Goal: Information Seeking & Learning: Learn about a topic

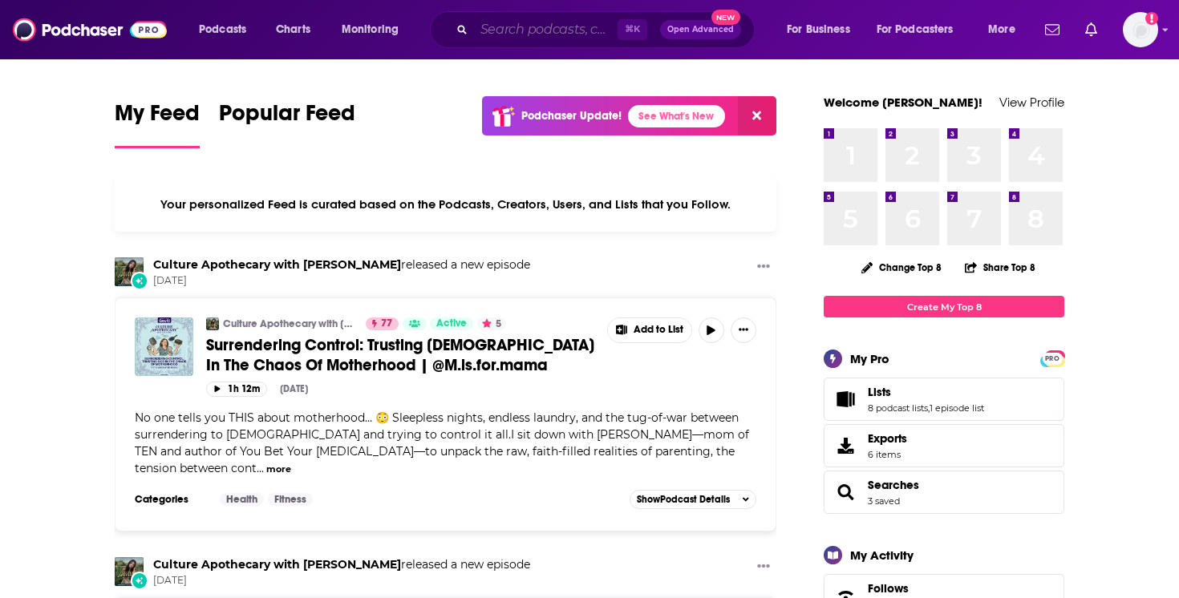
click at [545, 29] on input "Search podcasts, credits, & more..." at bounding box center [546, 30] width 144 height 26
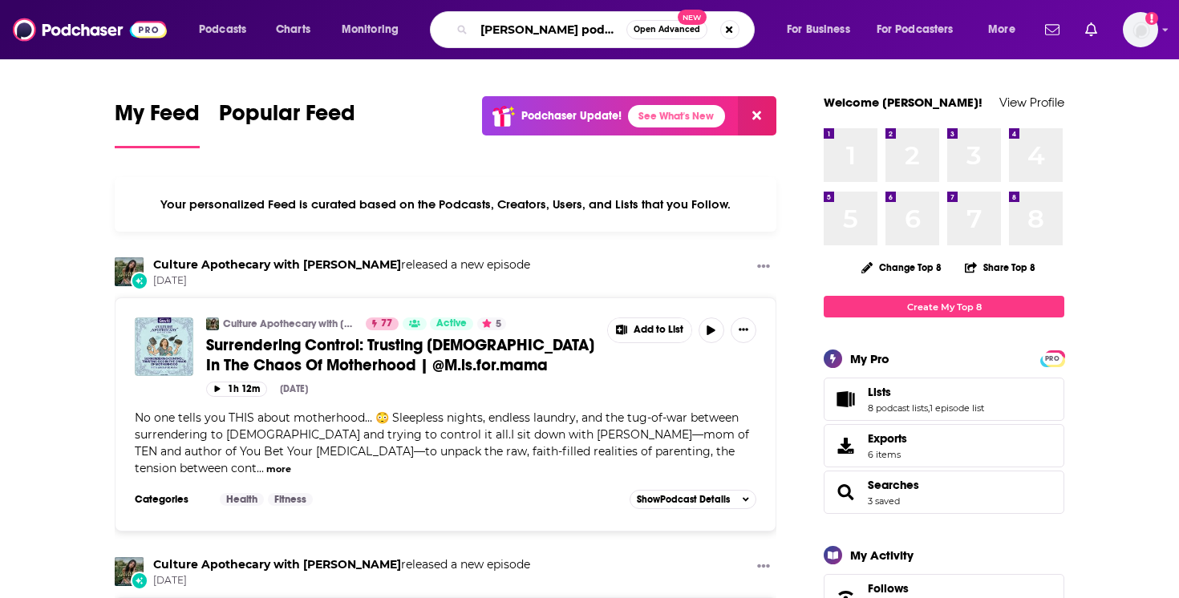
type input "[PERSON_NAME] podcast"
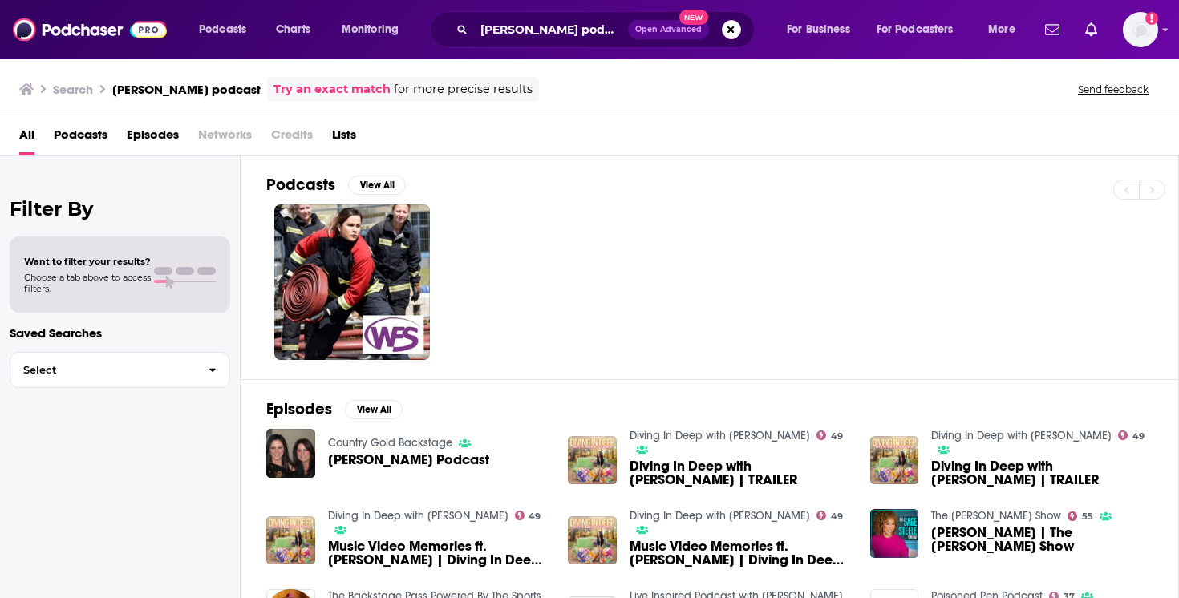
click at [366, 464] on span "[PERSON_NAME] Podcast" at bounding box center [408, 460] width 161 height 14
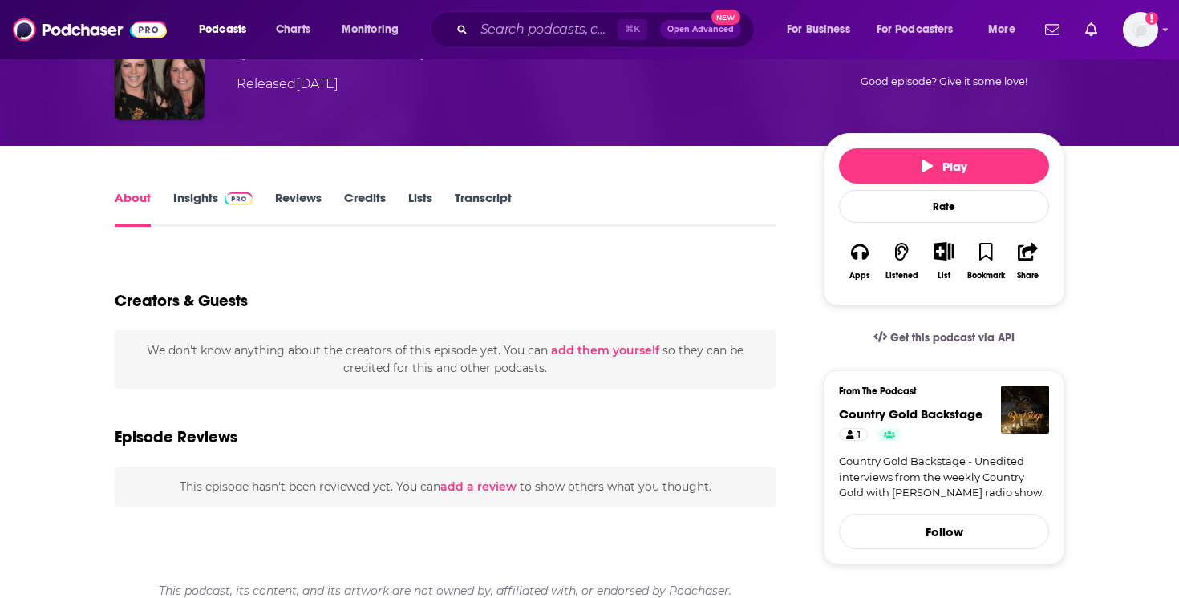
scroll to position [111, 0]
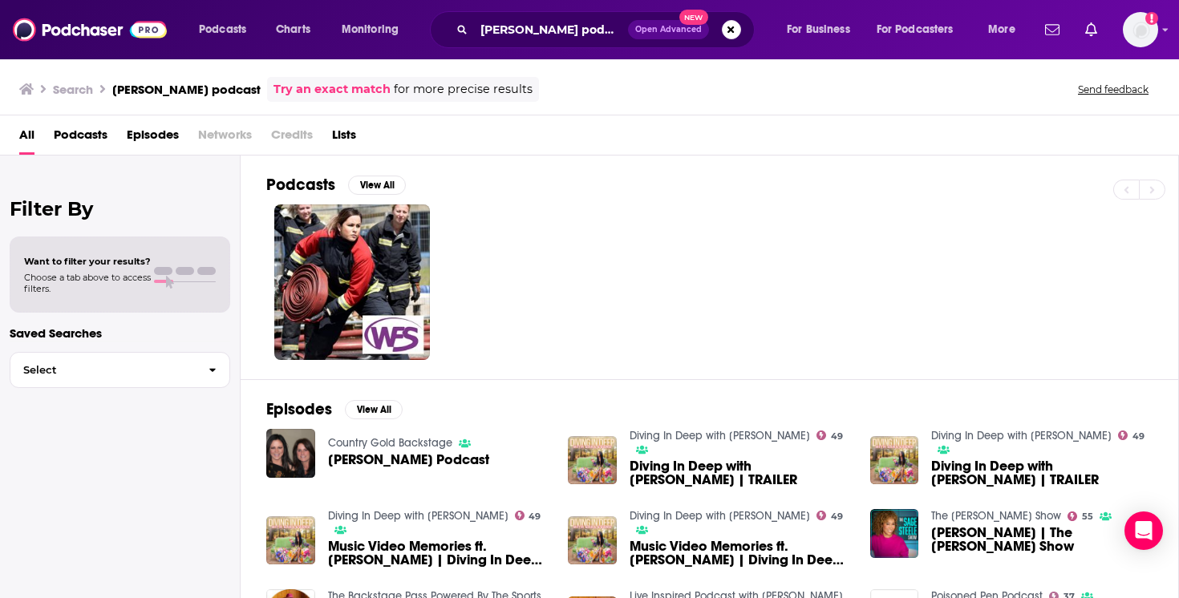
click at [711, 460] on span "Diving In Deep with [PERSON_NAME] | TRAILER" at bounding box center [740, 473] width 221 height 27
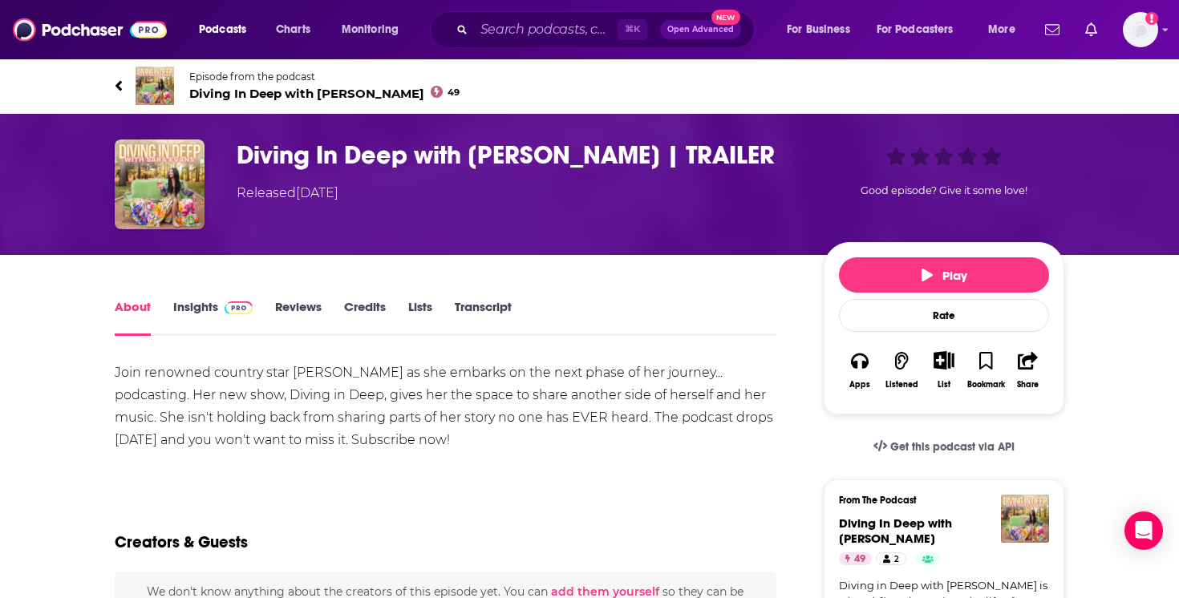
click at [309, 87] on span "Diving In Deep with [PERSON_NAME] 49" at bounding box center [324, 93] width 270 height 15
